Goal: Information Seeking & Learning: Understand process/instructions

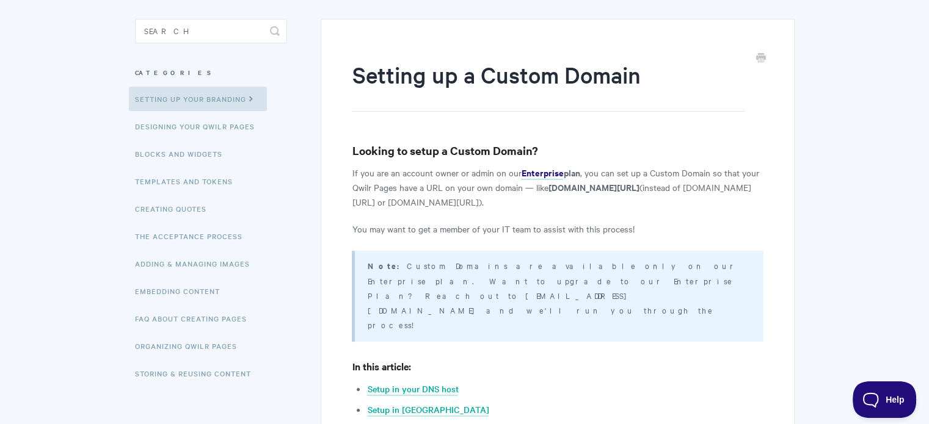
scroll to position [122, 0]
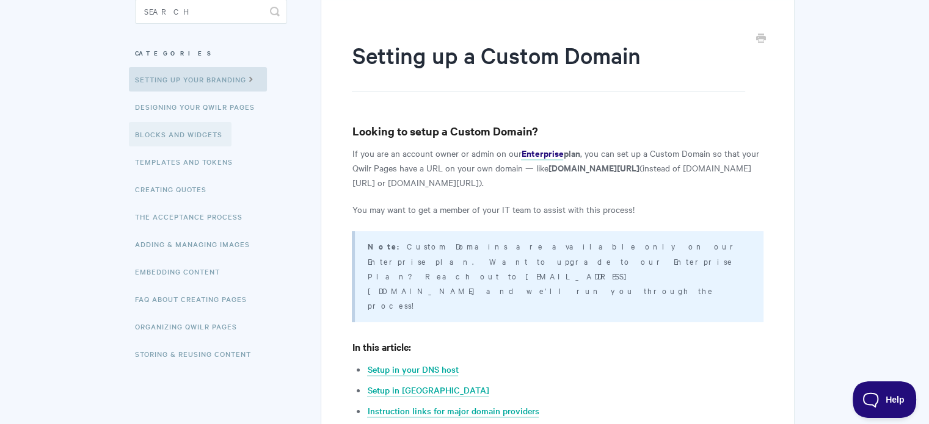
click at [151, 131] on link "Blocks and Widgets" at bounding box center [180, 134] width 103 height 24
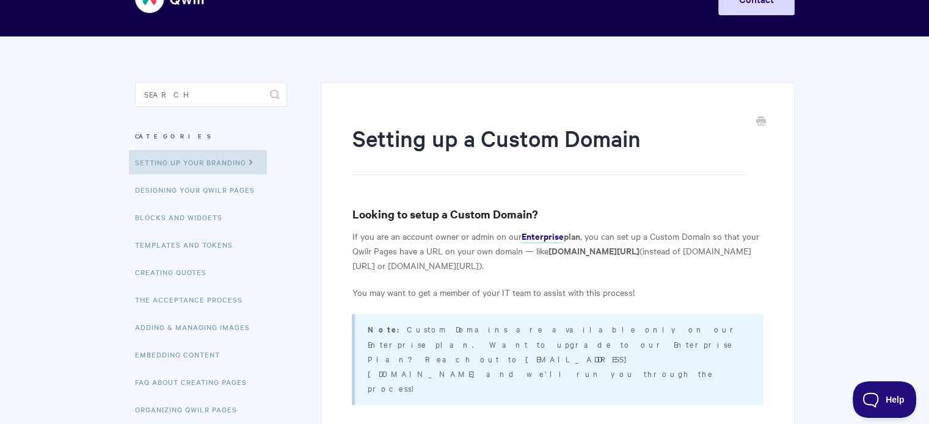
scroll to position [61, 0]
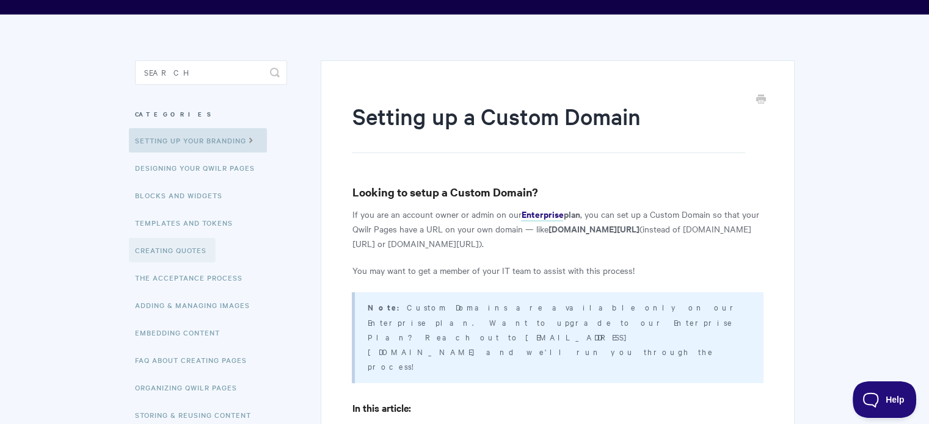
click at [188, 253] on link "Creating Quotes" at bounding box center [172, 250] width 87 height 24
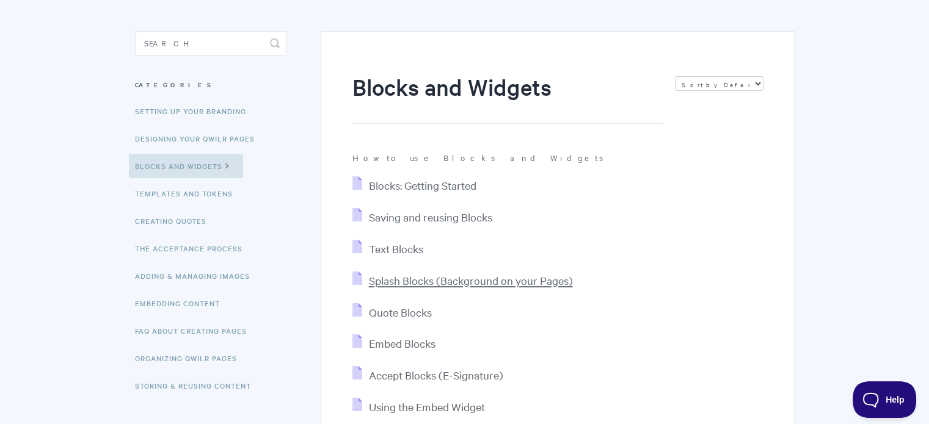
scroll to position [82, 0]
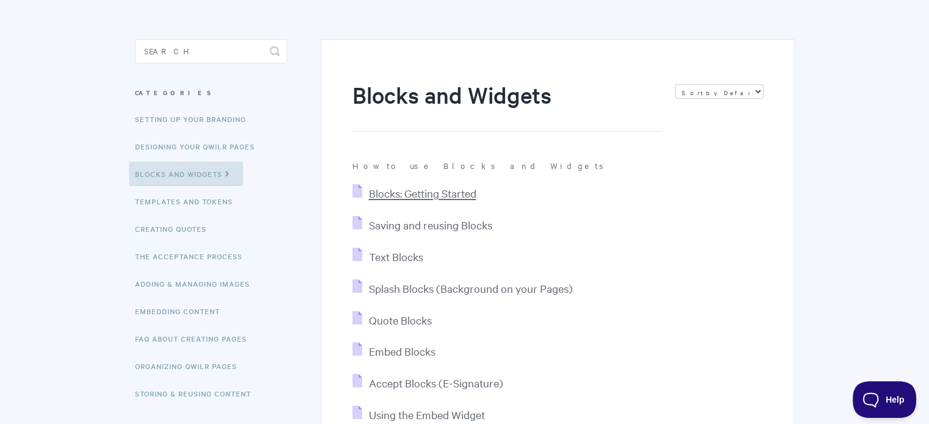
click at [423, 195] on span "Blocks: Getting Started" at bounding box center [421, 193] width 107 height 14
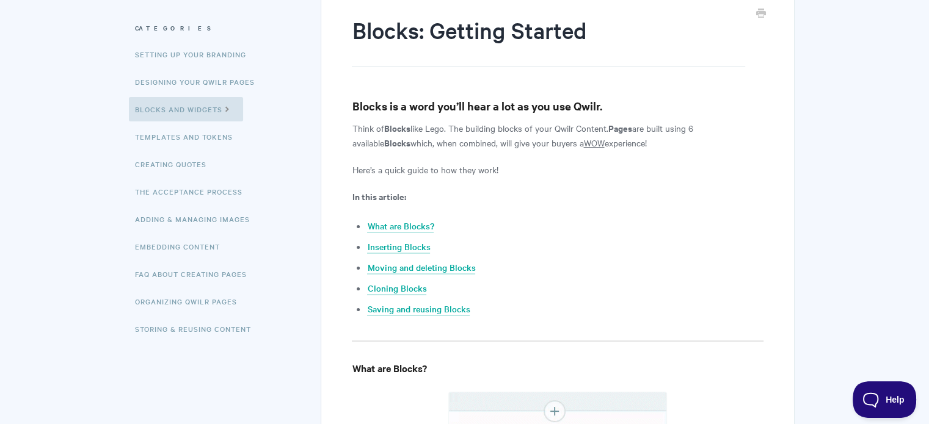
scroll to position [183, 0]
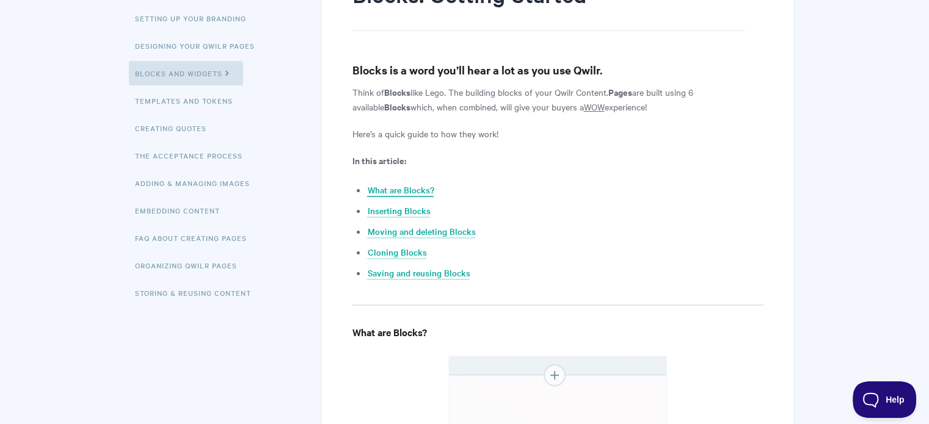
click at [412, 190] on link "What are Blocks?" at bounding box center [400, 190] width 67 height 13
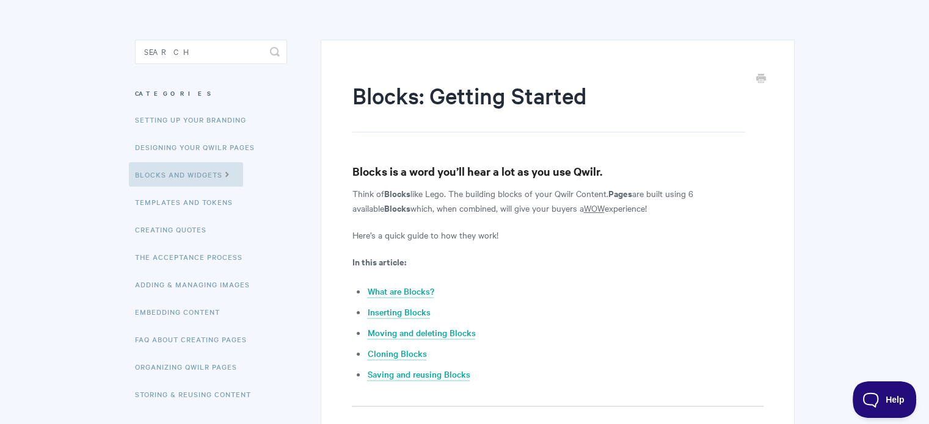
scroll to position [80, 0]
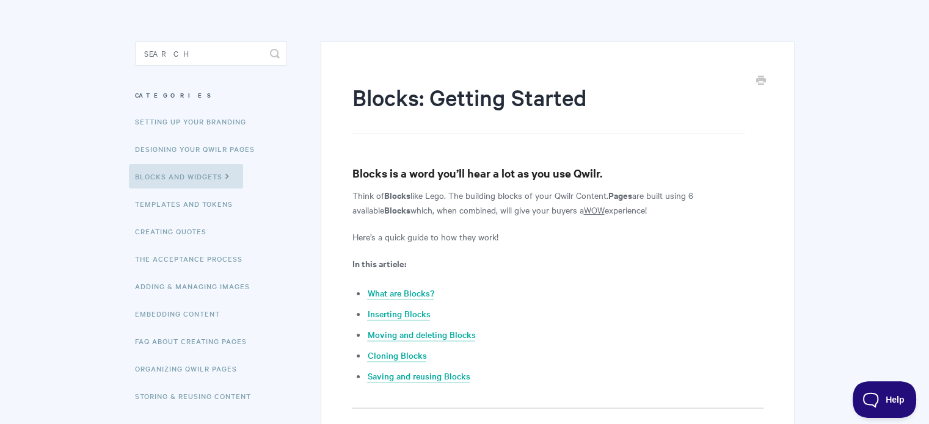
scroll to position [183, 0]
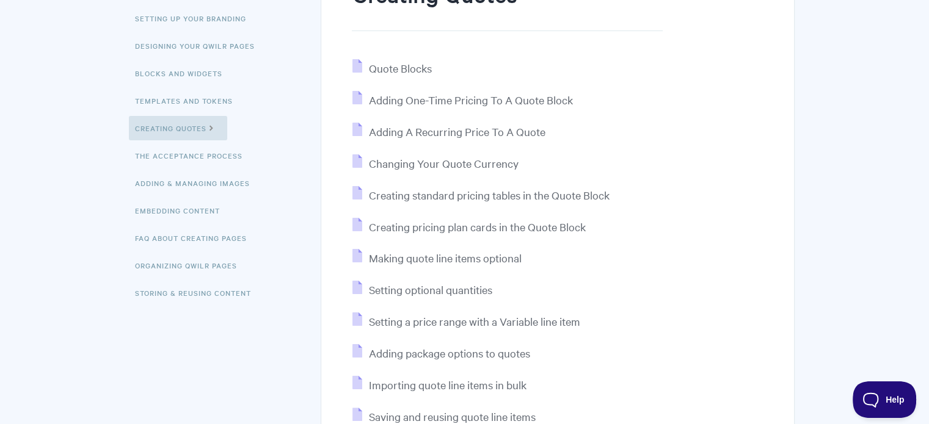
scroll to position [122, 0]
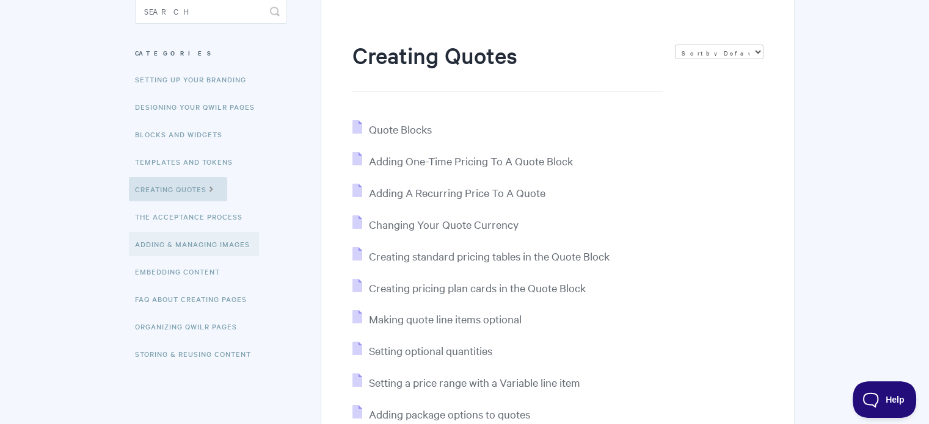
click at [222, 243] on link "Adding & Managing Images" at bounding box center [194, 244] width 130 height 24
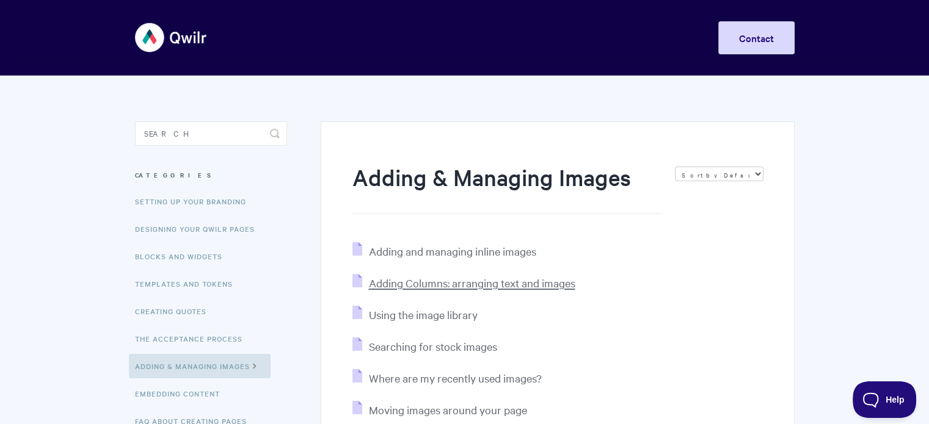
click at [429, 282] on span "Adding Columns: arranging text and images" at bounding box center [471, 283] width 206 height 14
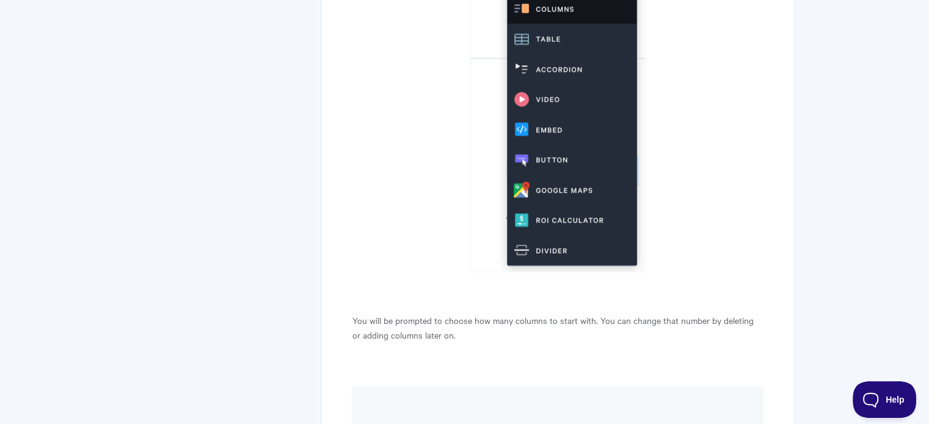
scroll to position [1038, 0]
